Goal: Information Seeking & Learning: Learn about a topic

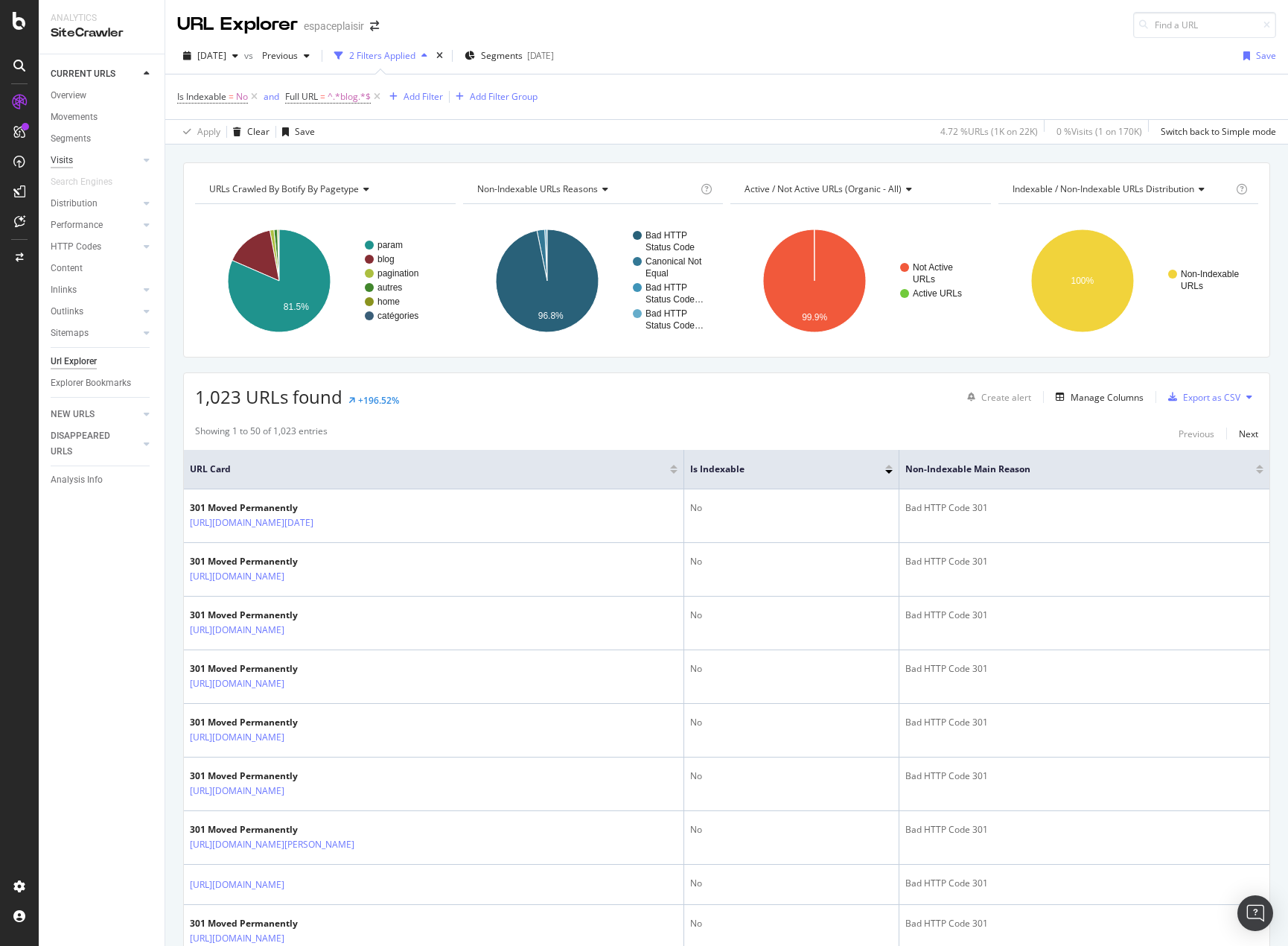
click at [58, 161] on div "Visits" at bounding box center [62, 161] width 23 height 16
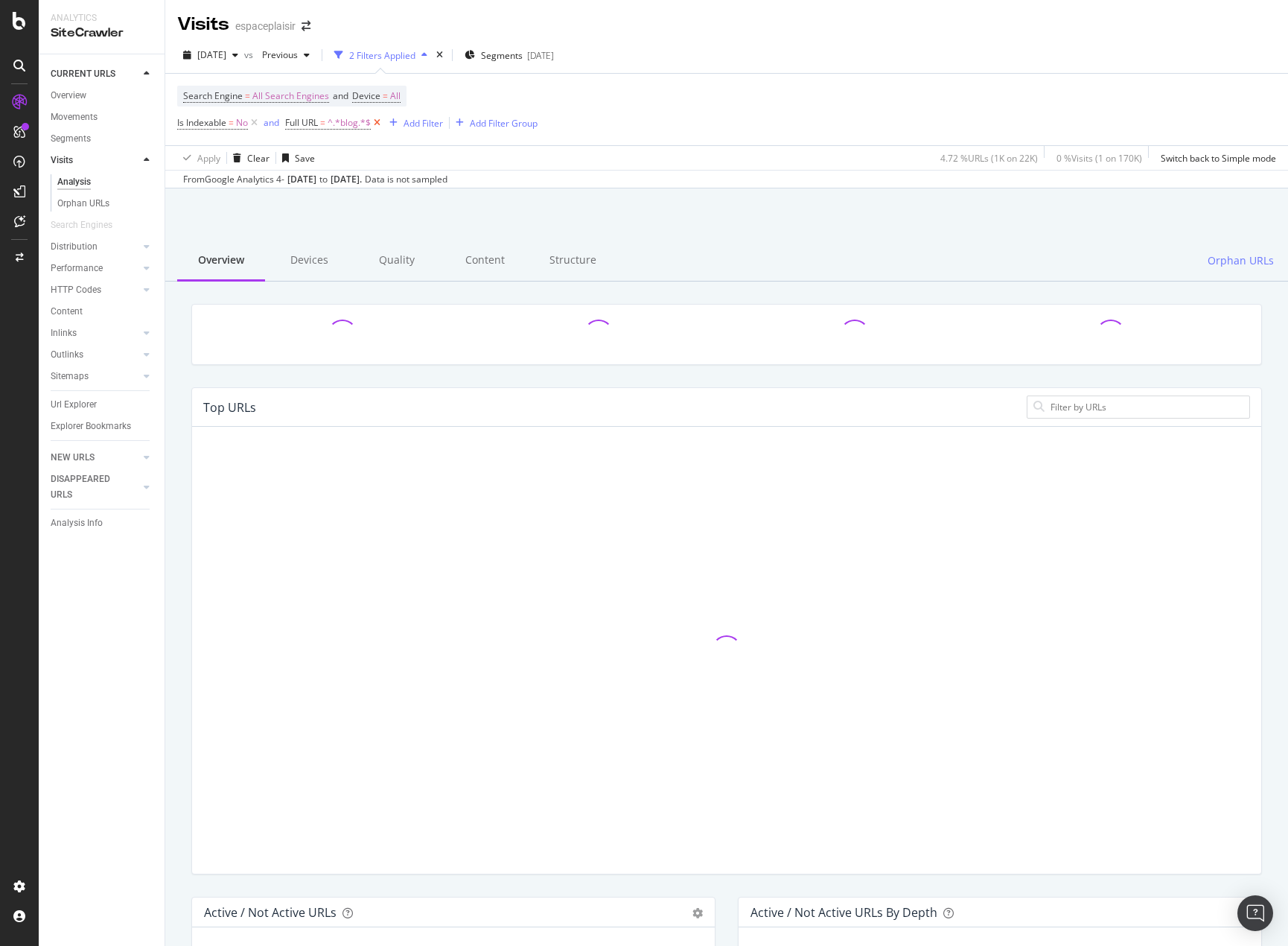
click at [382, 120] on icon at bounding box center [376, 123] width 13 height 15
click at [255, 120] on icon at bounding box center [254, 123] width 13 height 15
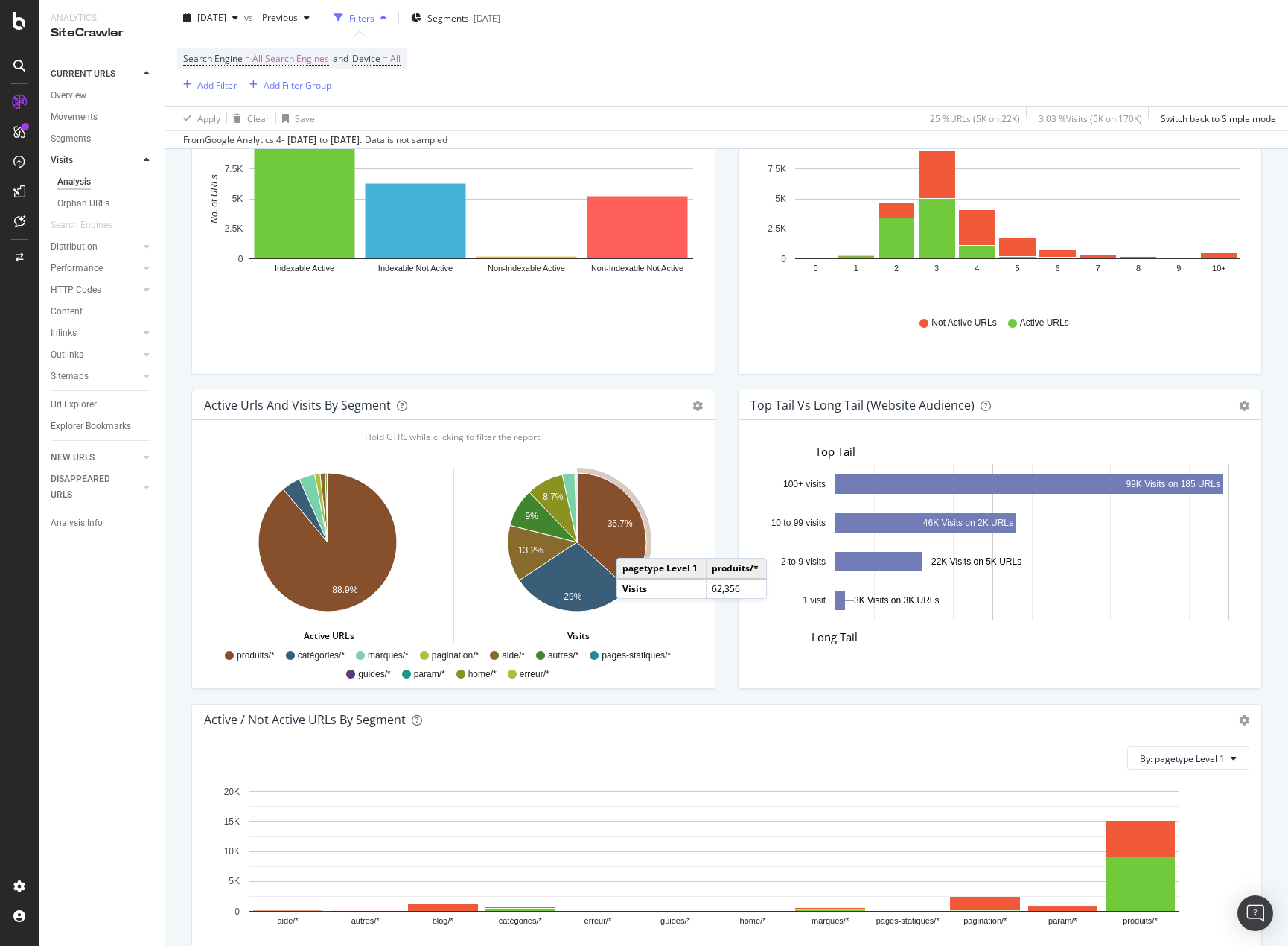
scroll to position [867, 0]
click at [528, 513] on text "9%" at bounding box center [532, 516] width 13 height 10
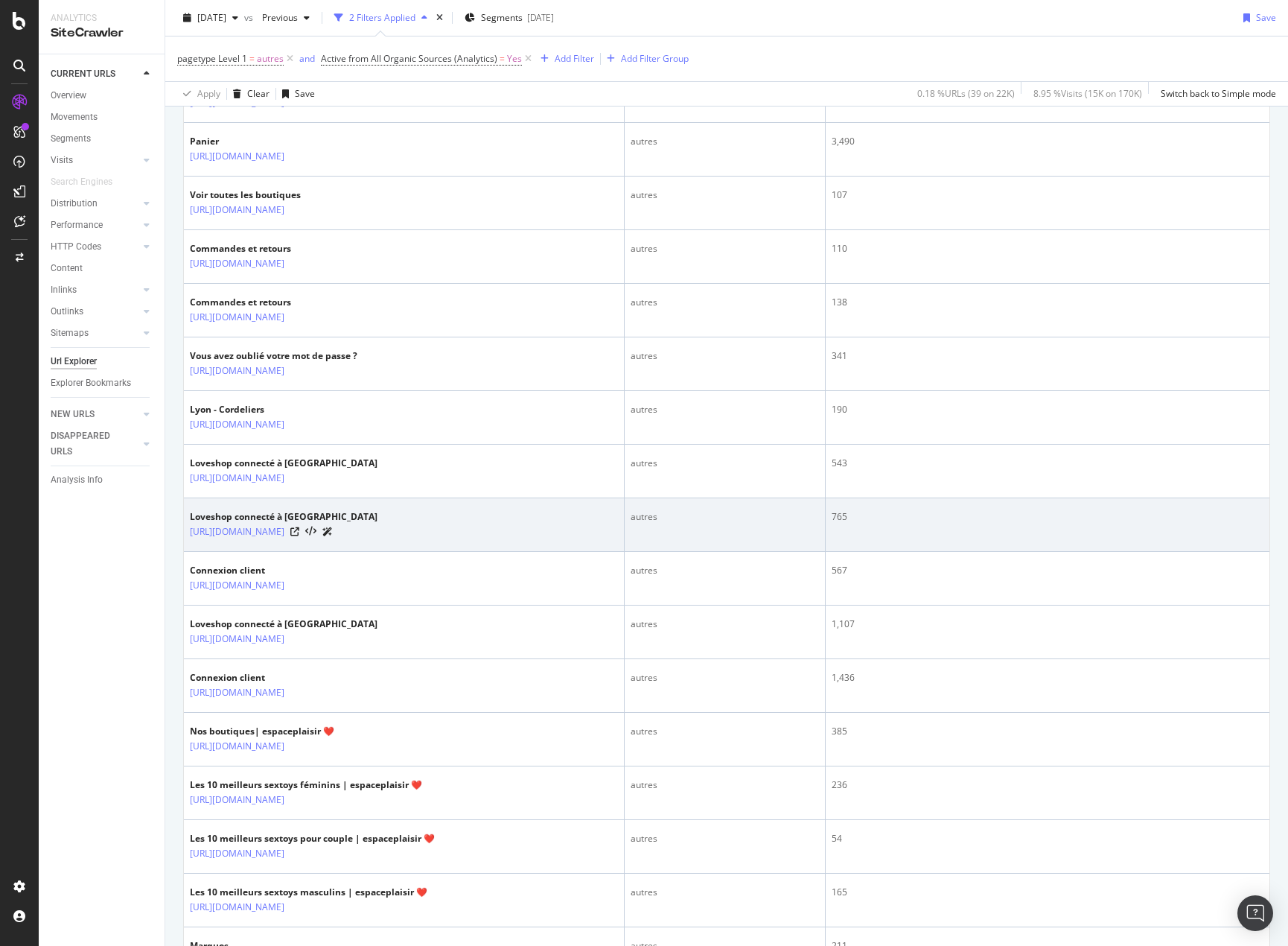
scroll to position [149, 0]
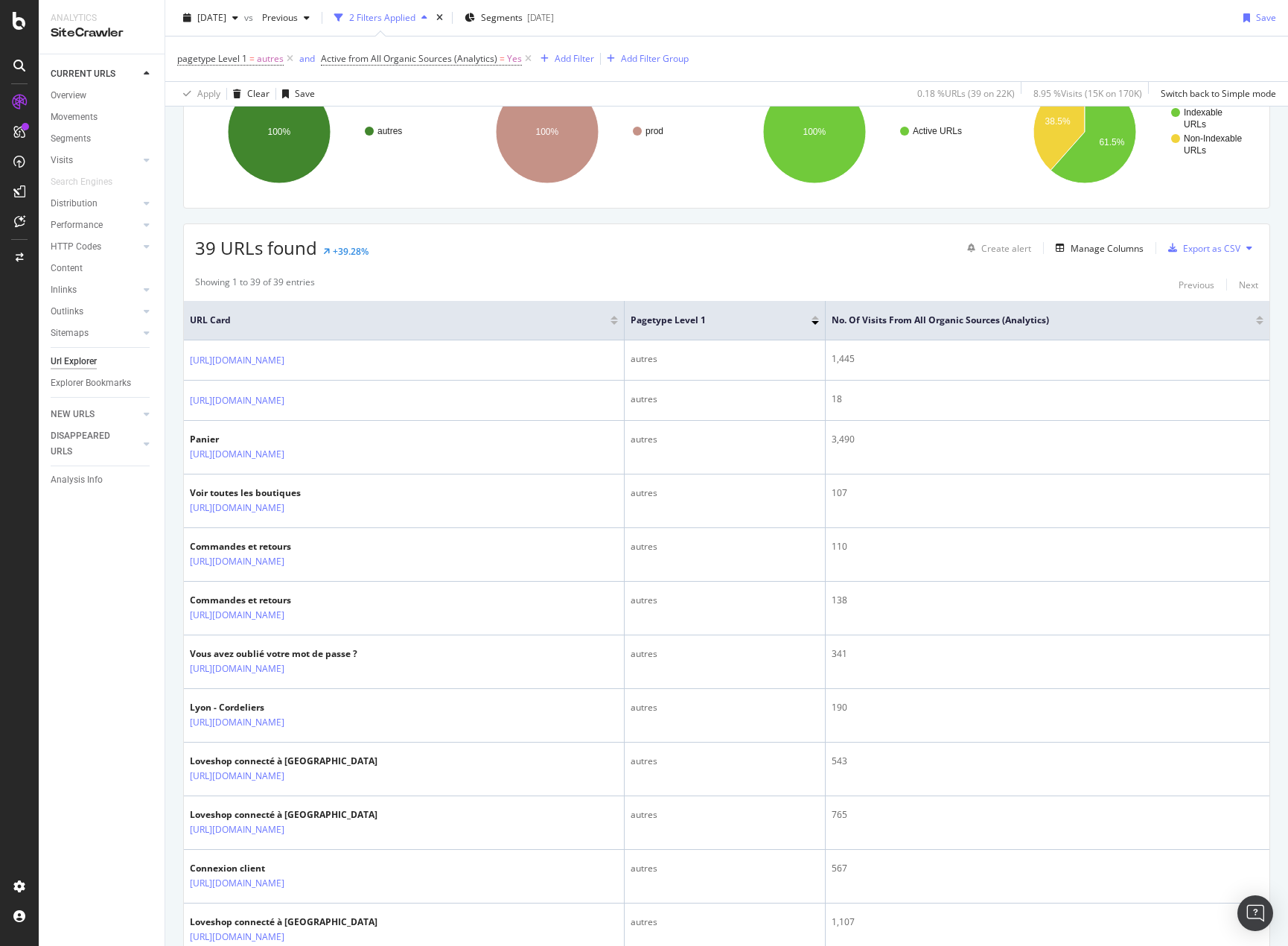
click at [1256, 323] on div at bounding box center [1260, 323] width 8 height 3
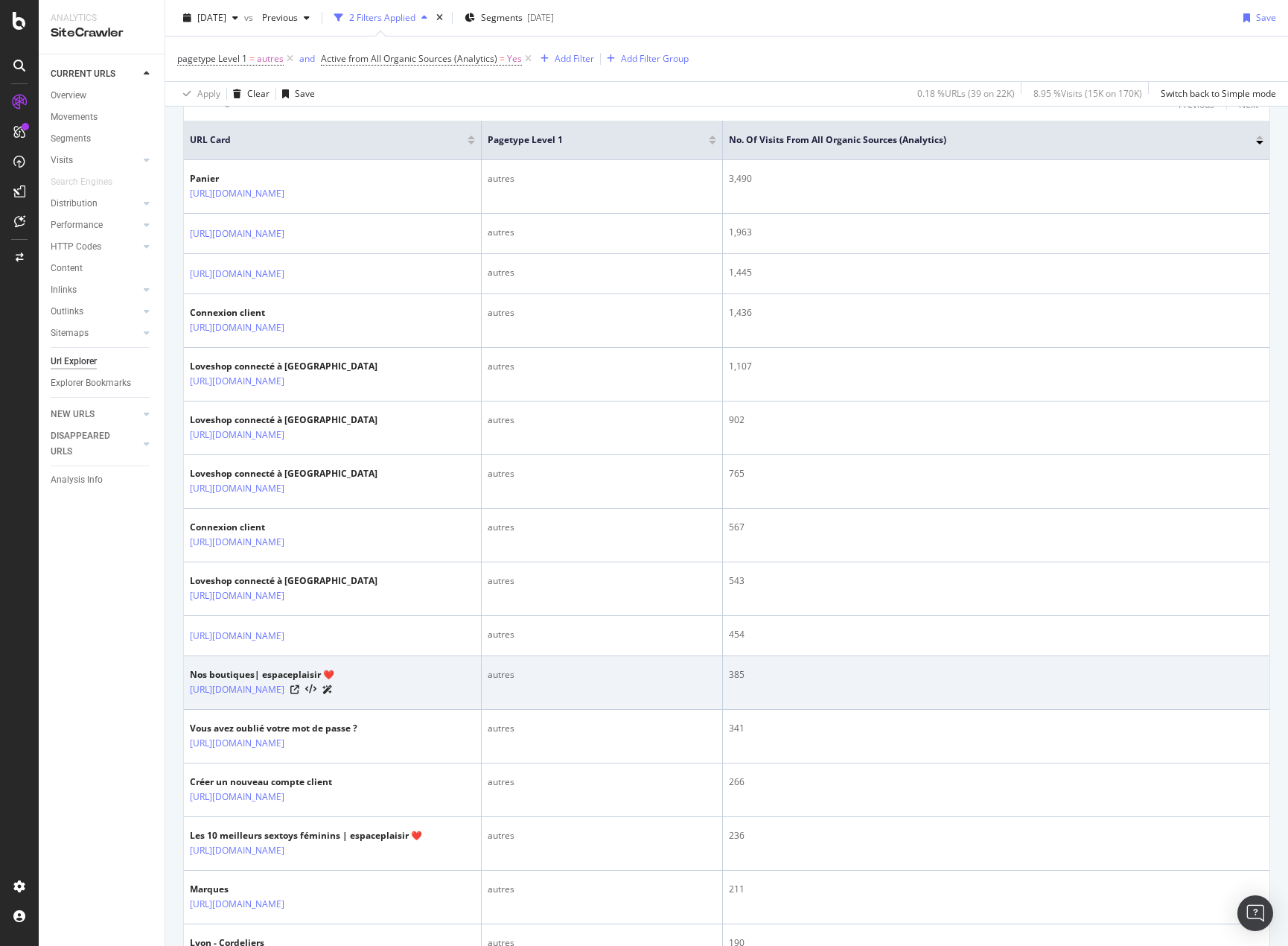
scroll to position [223, 0]
